Goal: Communication & Community: Ask a question

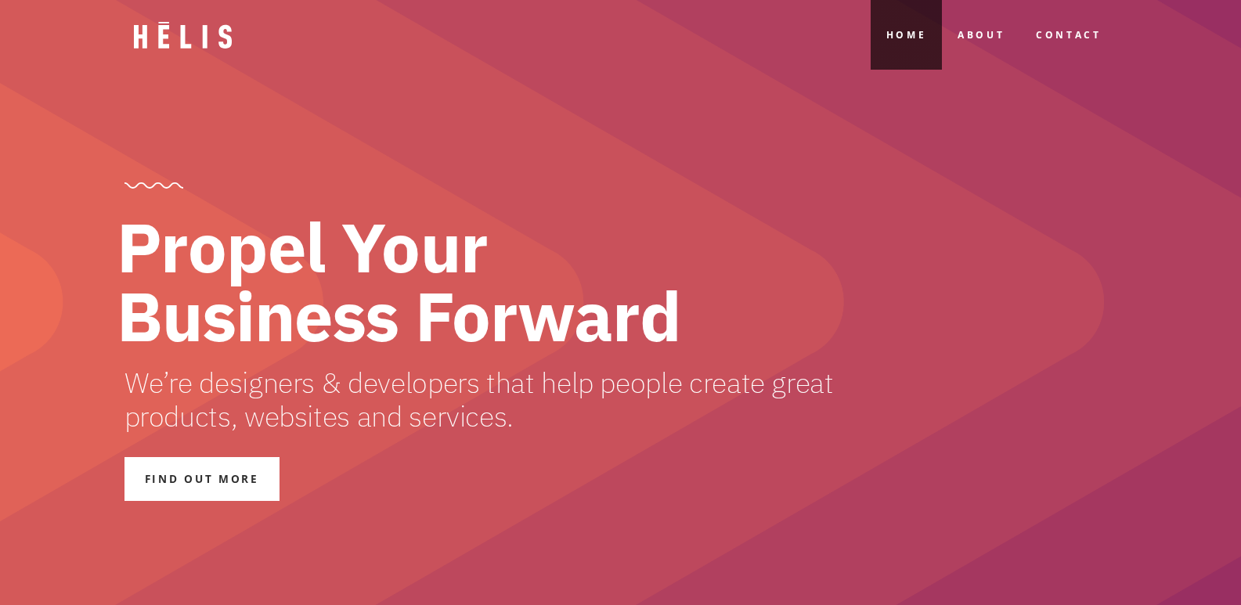
click at [1020, 0] on link "Contact" at bounding box center [1068, 35] width 96 height 70
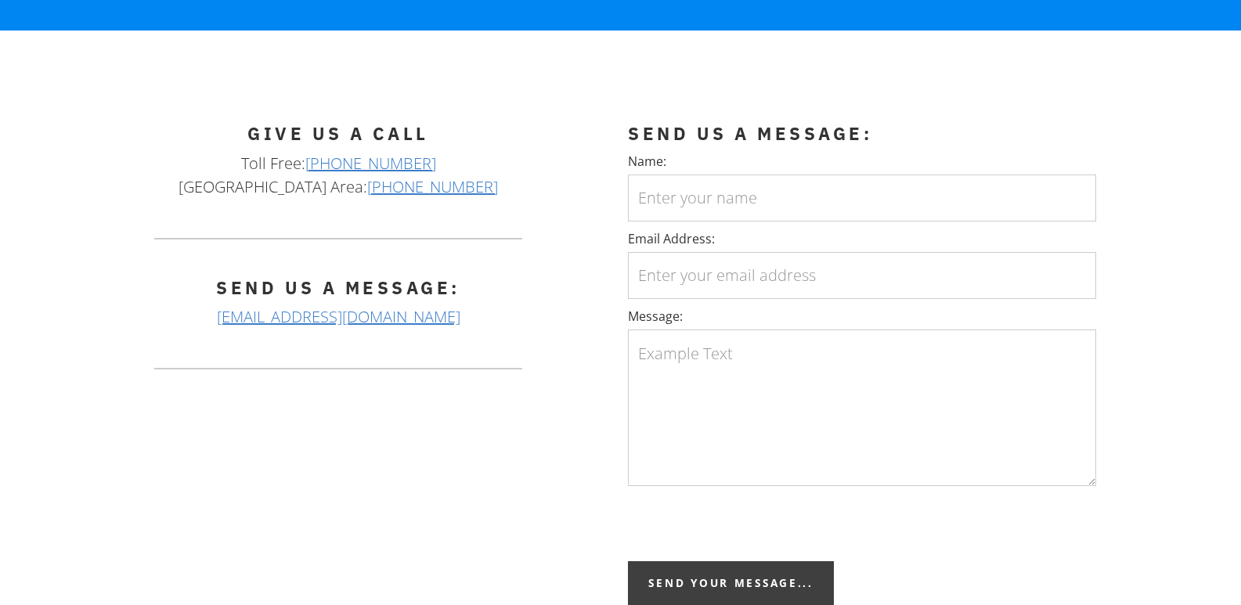
scroll to position [470, 0]
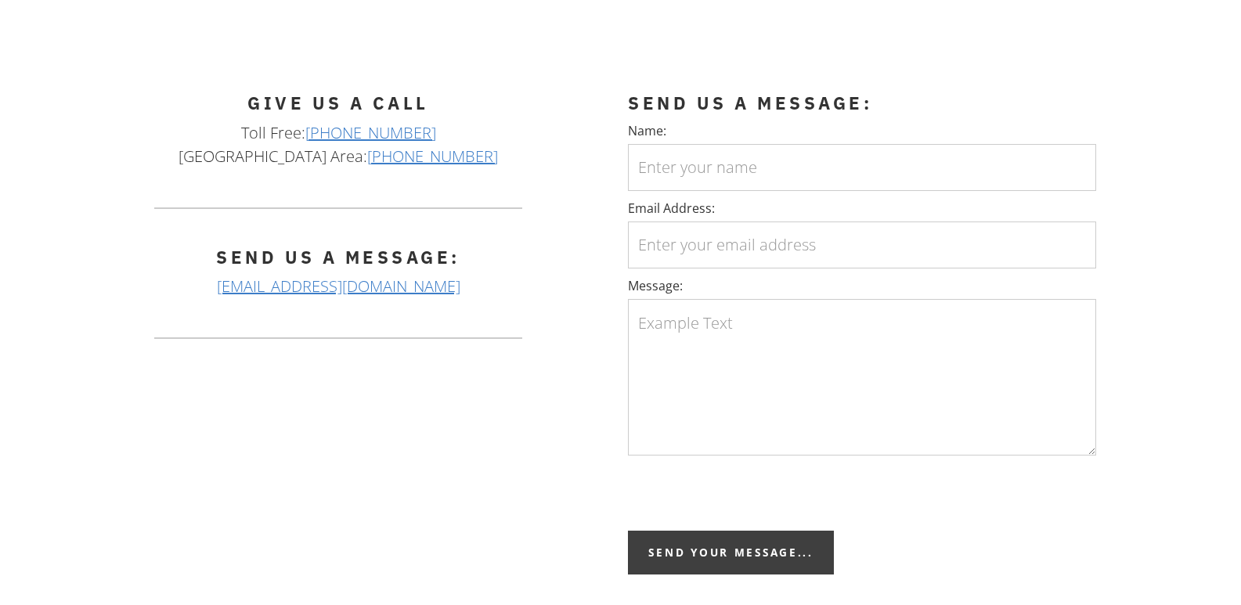
click at [803, 206] on label "Email Address:" at bounding box center [862, 208] width 468 height 19
click at [803, 222] on input "Email Address:" at bounding box center [862, 245] width 468 height 47
drag, startPoint x: 797, startPoint y: 187, endPoint x: 795, endPoint y: 196, distance: 8.8
click at [797, 187] on input "Name:" at bounding box center [862, 167] width 468 height 47
type input "[PERSON_NAME]"
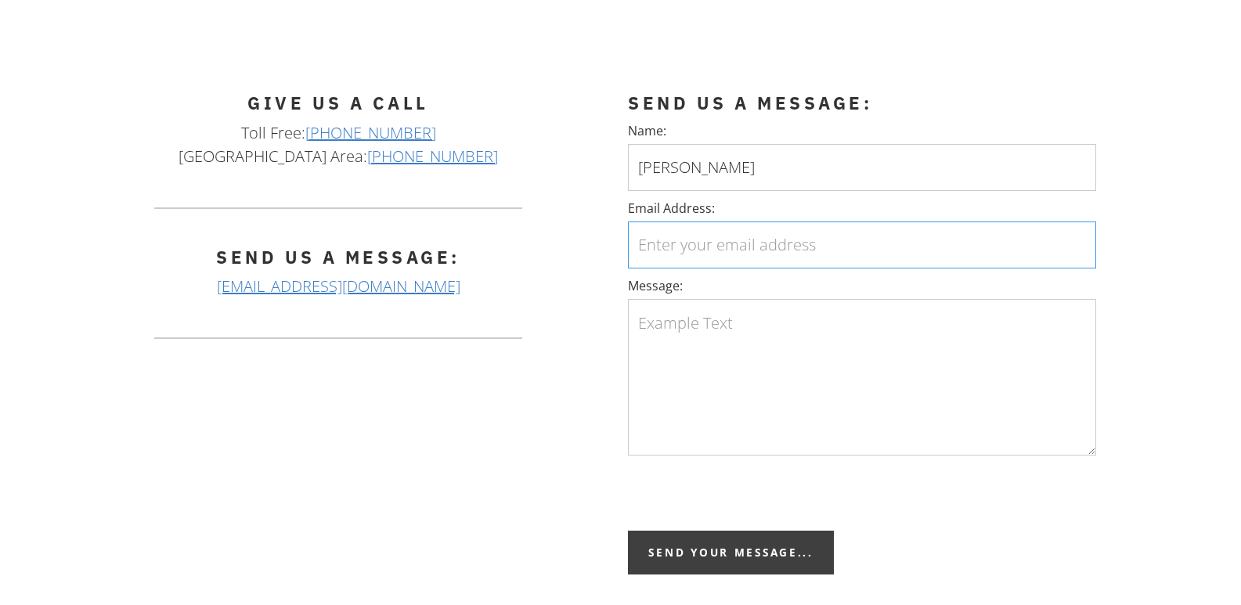
click at [688, 258] on input "Email Address:" at bounding box center [862, 245] width 468 height 47
type input "[EMAIL_ADDRESS][DOMAIN_NAME]"
click at [785, 341] on textarea "Message:" at bounding box center [862, 377] width 468 height 157
paste textarea "Wikipedia is considered to be the World’s most significant tool for reference m…"
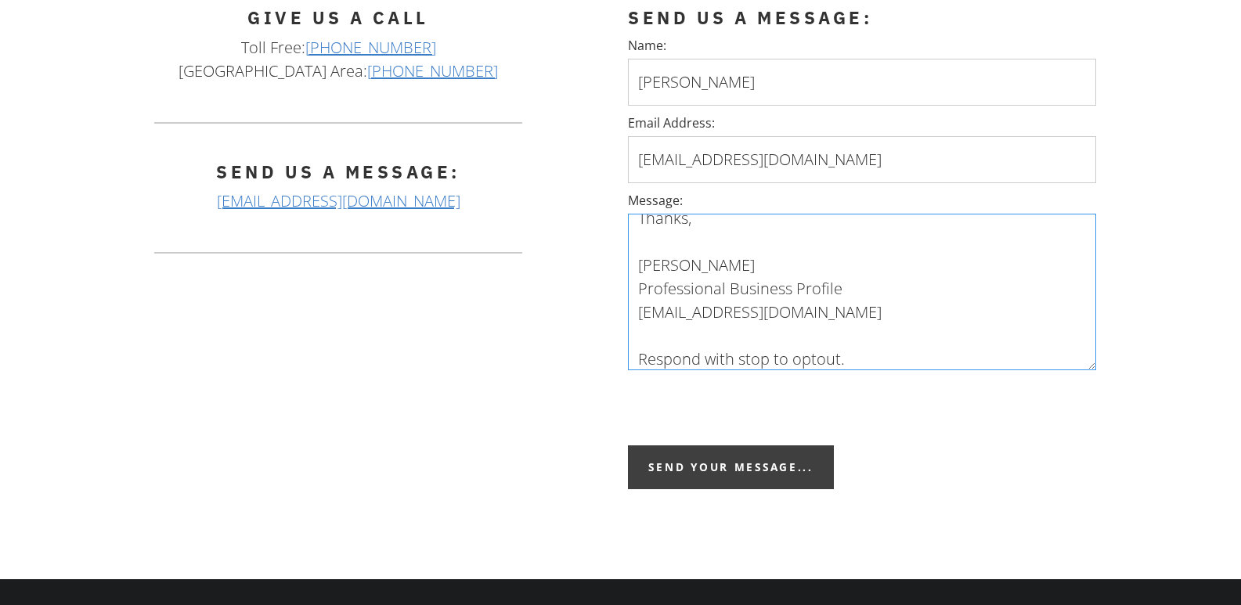
scroll to position [601, 0]
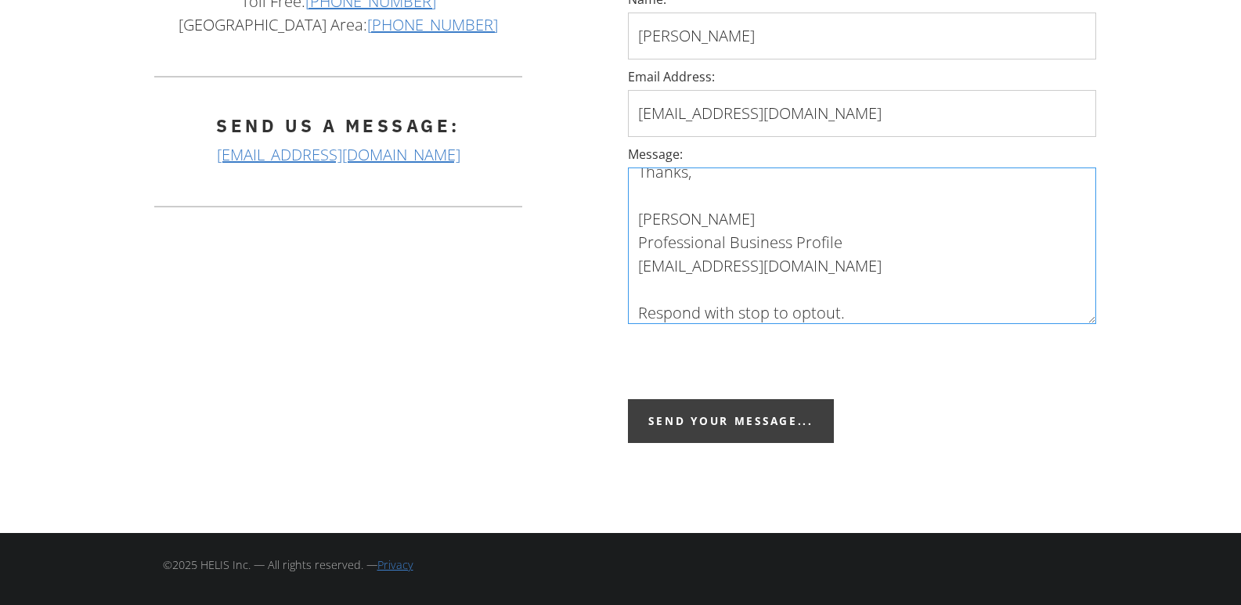
type textarea "Wikipedia is considered to be the World’s most significant tool for reference m…"
click at [677, 409] on input "Send your message..." at bounding box center [730, 421] width 205 height 44
type input "Please wait..."
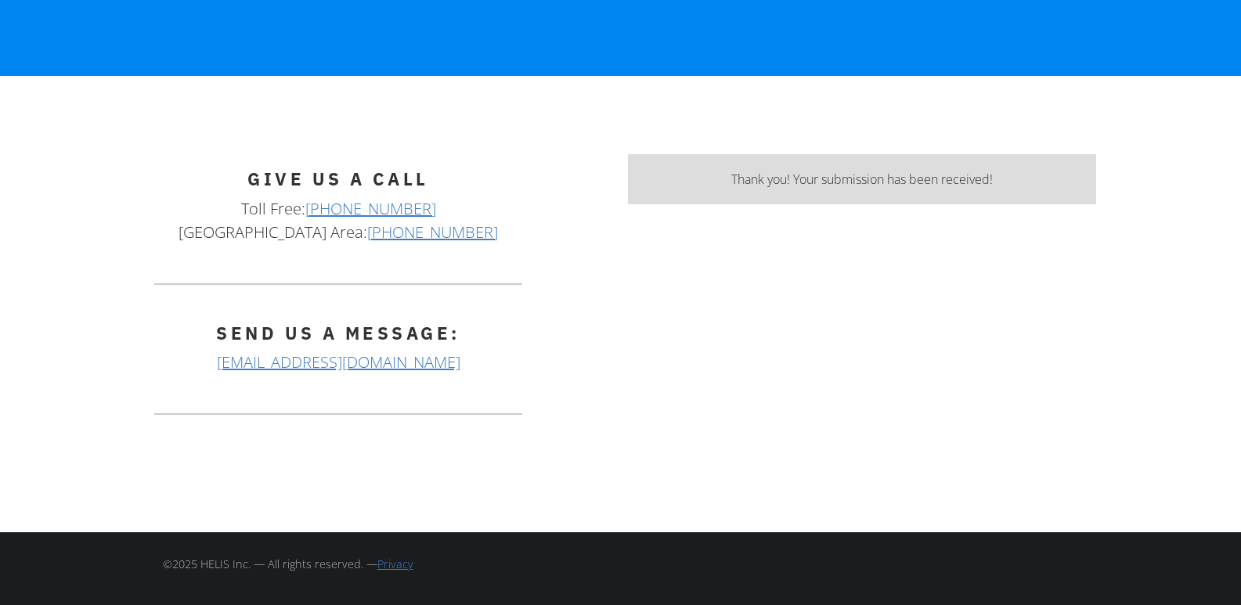
scroll to position [394, 0]
